Goal: Find specific page/section: Find specific page/section

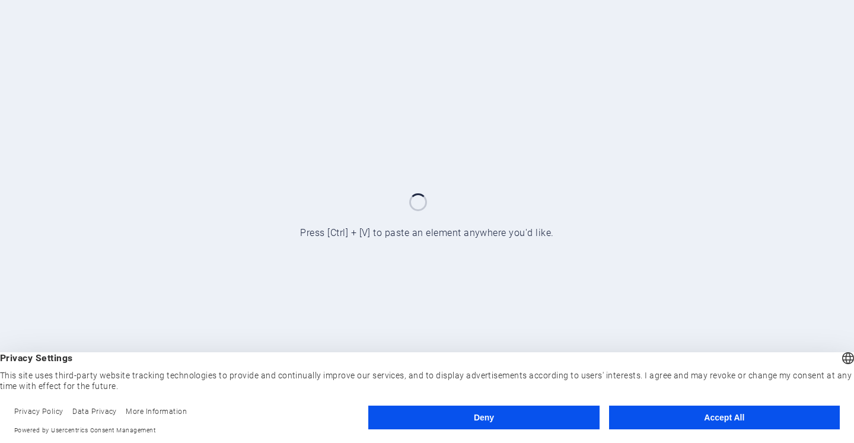
click at [693, 417] on button "Accept All" at bounding box center [724, 418] width 231 height 24
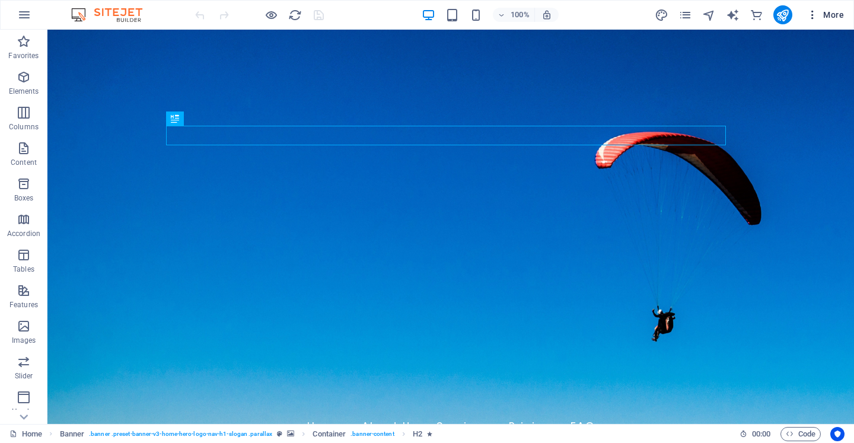
click at [810, 11] on icon "button" at bounding box center [813, 15] width 12 height 12
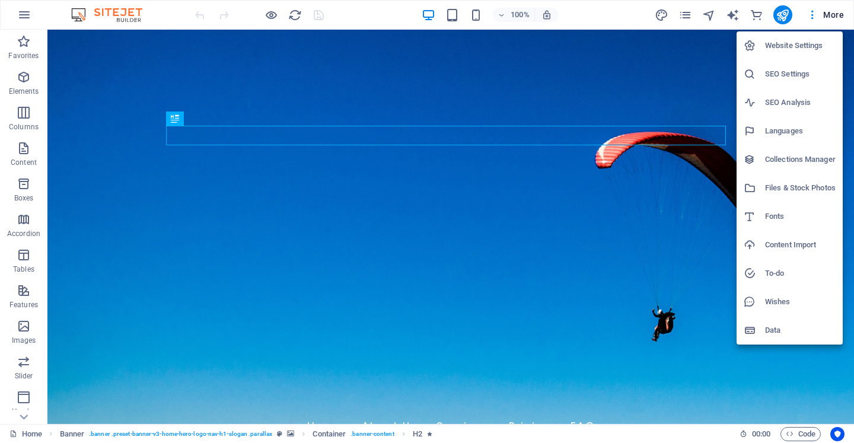
click at [794, 49] on h6 "Website Settings" at bounding box center [800, 46] width 71 height 14
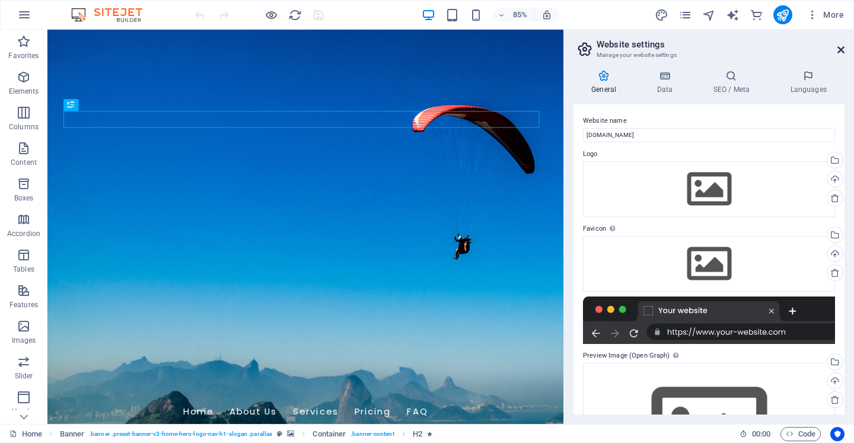
click at [843, 47] on icon at bounding box center [840, 49] width 7 height 9
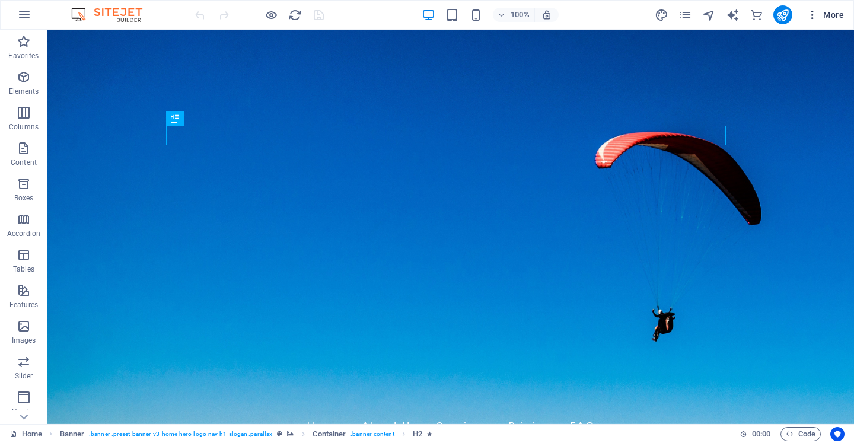
click at [818, 18] on icon "button" at bounding box center [813, 15] width 12 height 12
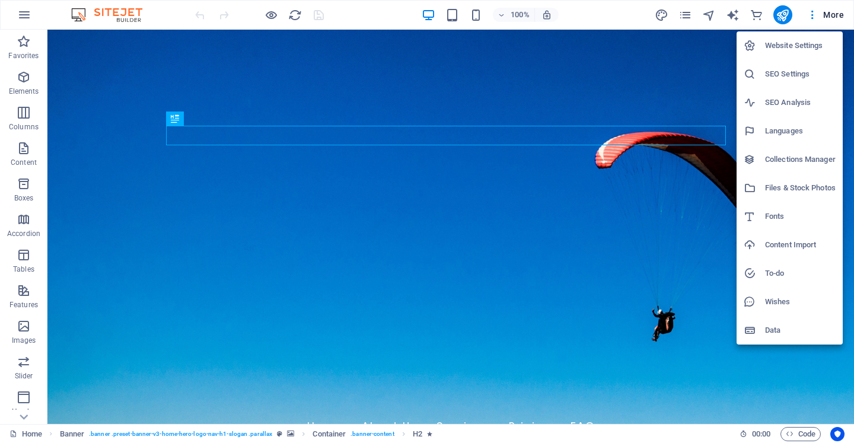
click at [820, 20] on div at bounding box center [427, 221] width 854 height 443
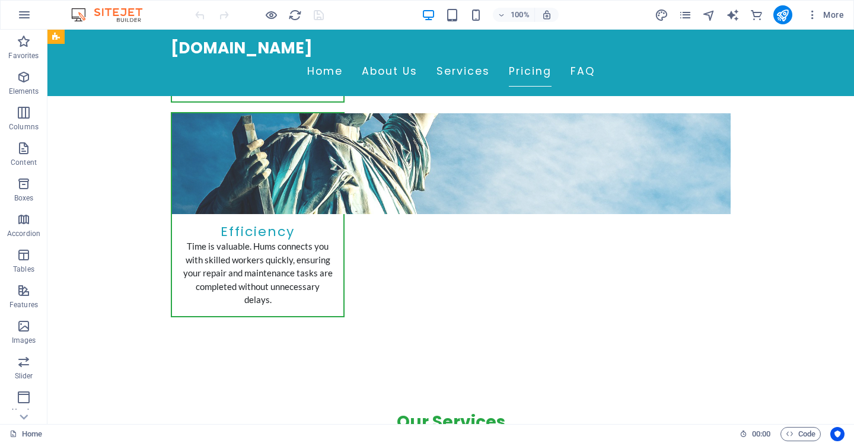
scroll to position [2057, 0]
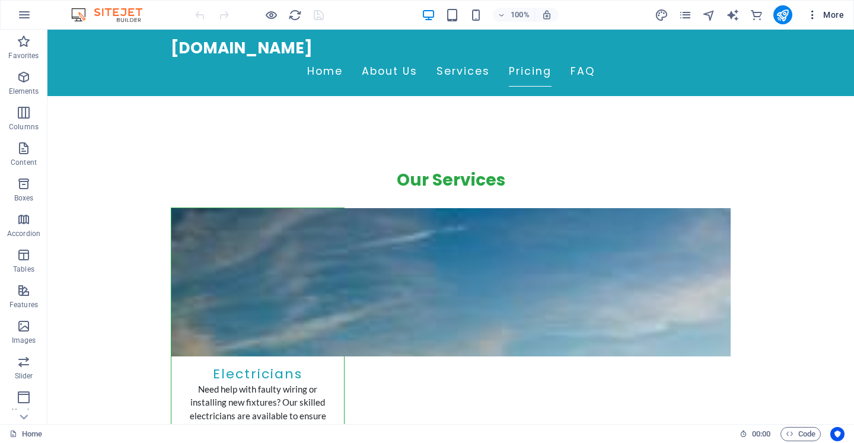
click at [813, 15] on icon "button" at bounding box center [813, 15] width 12 height 12
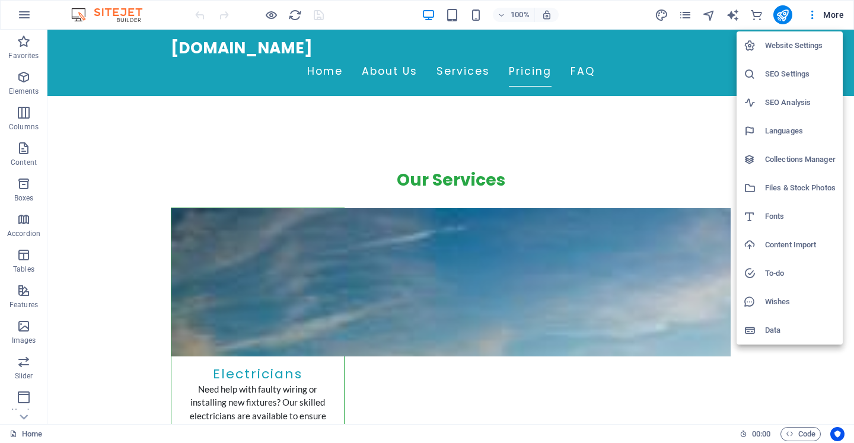
click at [802, 46] on h6 "Website Settings" at bounding box center [800, 46] width 71 height 14
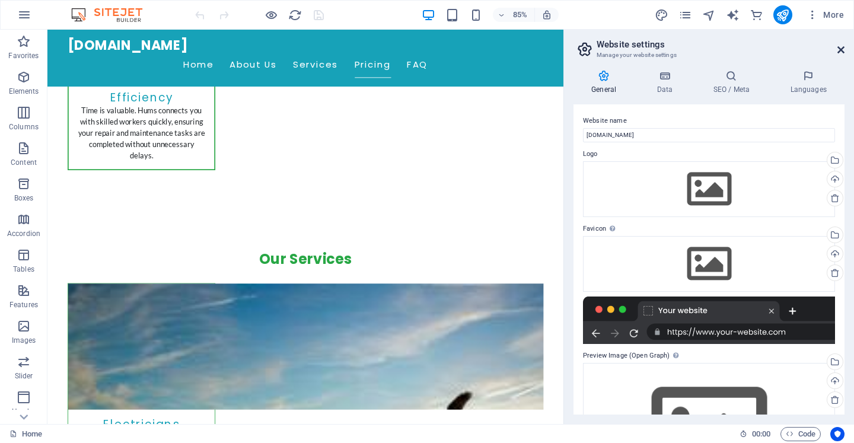
click at [837, 45] on icon at bounding box center [840, 49] width 7 height 9
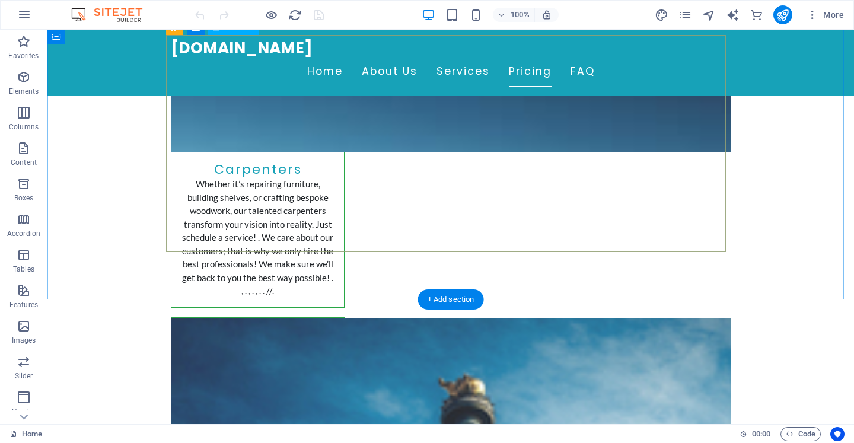
scroll to position [3045, 0]
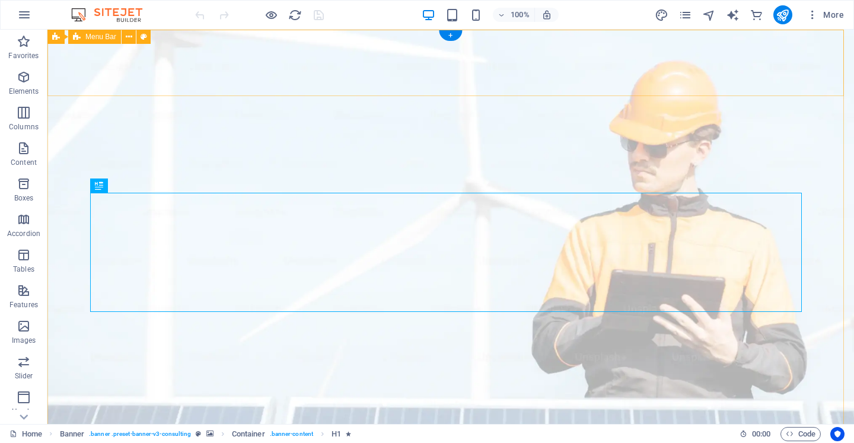
drag, startPoint x: 155, startPoint y: 119, endPoint x: 168, endPoint y: 94, distance: 28.9
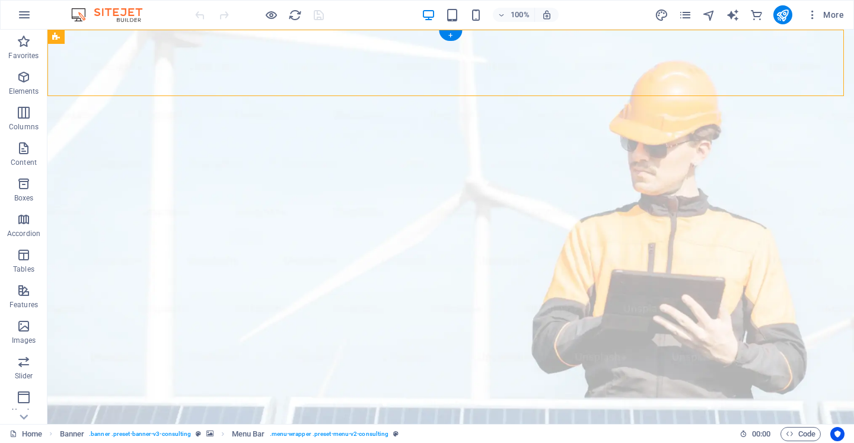
drag, startPoint x: 144, startPoint y: 69, endPoint x: 96, endPoint y: 95, distance: 54.1
